Goal: Navigation & Orientation: Find specific page/section

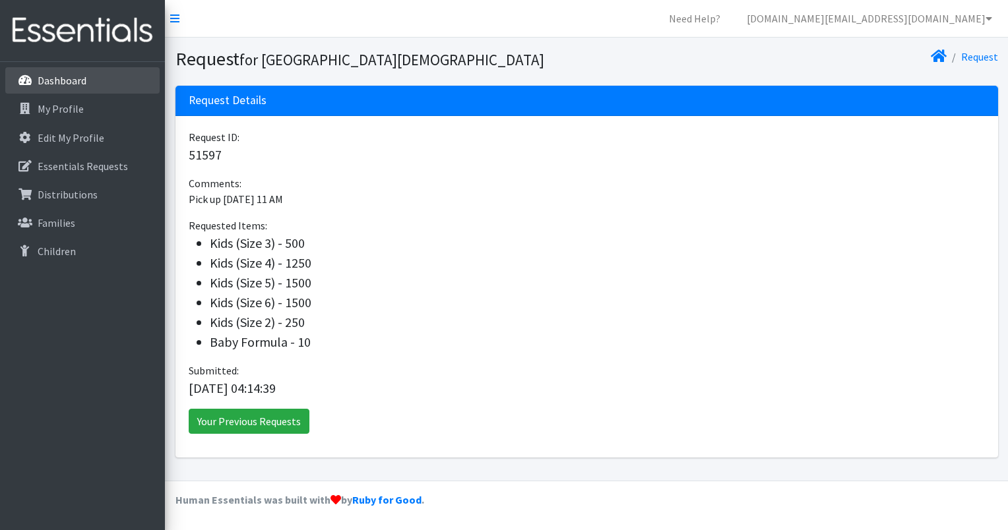
click at [73, 67] on link "Dashboard" at bounding box center [82, 80] width 154 height 26
